Goal: Information Seeking & Learning: Compare options

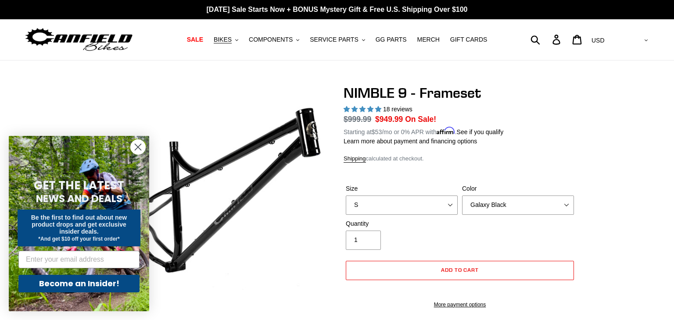
select select "Galaxy Black"
select select "highest-rating"
click at [453, 205] on select "S M L XL" at bounding box center [402, 205] width 112 height 19
select select "M"
click at [346, 196] on select "S M L XL" at bounding box center [402, 205] width 112 height 19
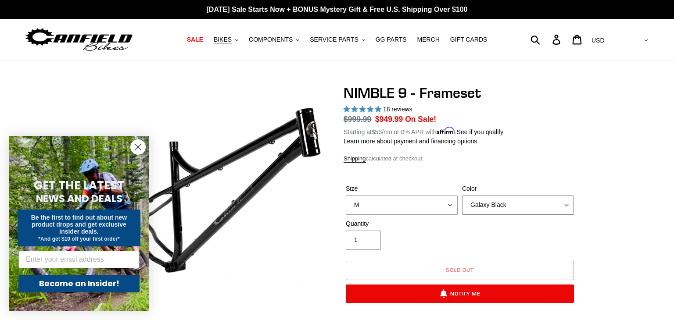
click at [499, 209] on select "Bug Zapper Blue Purple Haze -Sold Out Galaxy Black" at bounding box center [518, 205] width 112 height 19
click at [462, 196] on select "Bug Zapper Blue Purple Haze -Sold Out Galaxy Black" at bounding box center [518, 205] width 112 height 19
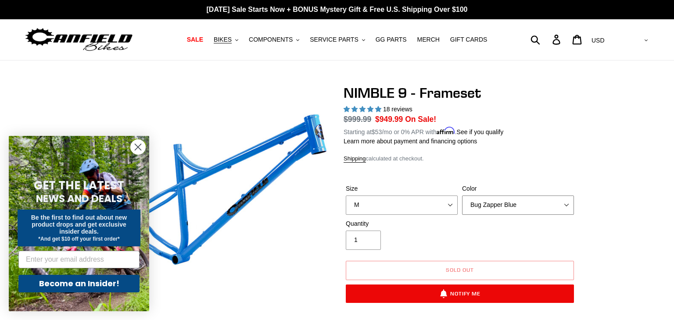
click at [501, 204] on select "Bug Zapper Blue Purple Haze -Sold Out Galaxy Black" at bounding box center [518, 205] width 112 height 19
click at [462, 196] on select "Bug Zapper Blue Purple Haze -Sold Out Galaxy Black" at bounding box center [518, 205] width 112 height 19
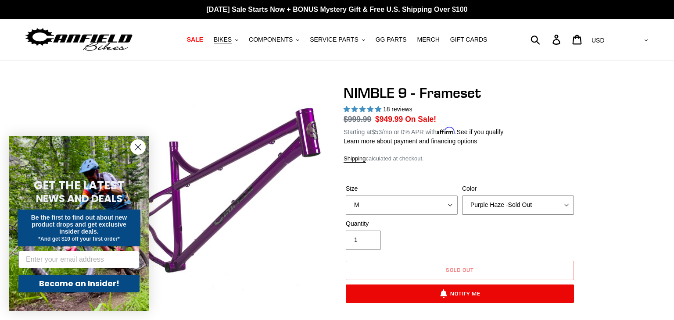
click at [486, 198] on select "Bug Zapper Blue Purple Haze -Sold Out Galaxy Black" at bounding box center [518, 205] width 112 height 19
select select "Galaxy Black"
click at [462, 196] on select "Bug Zapper Blue Purple Haze -Sold Out Galaxy Black" at bounding box center [518, 205] width 112 height 19
